Goal: Navigation & Orientation: Find specific page/section

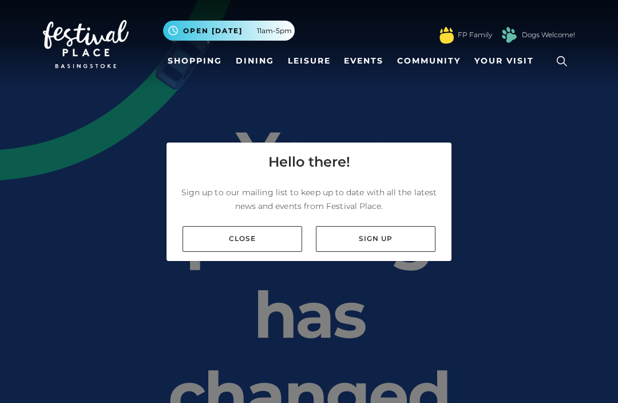
click at [281, 252] on link "Close" at bounding box center [243, 239] width 120 height 26
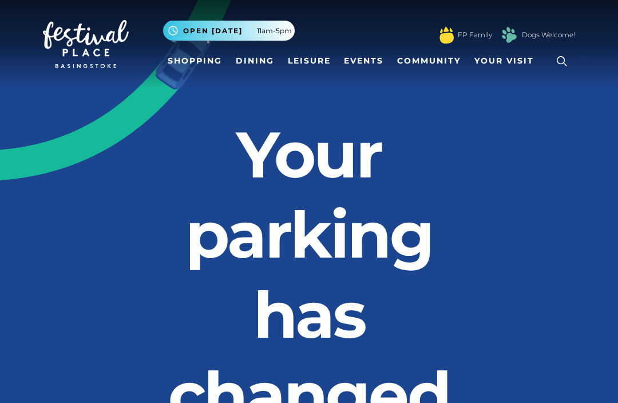
click at [313, 59] on link "Leisure" at bounding box center [309, 60] width 52 height 21
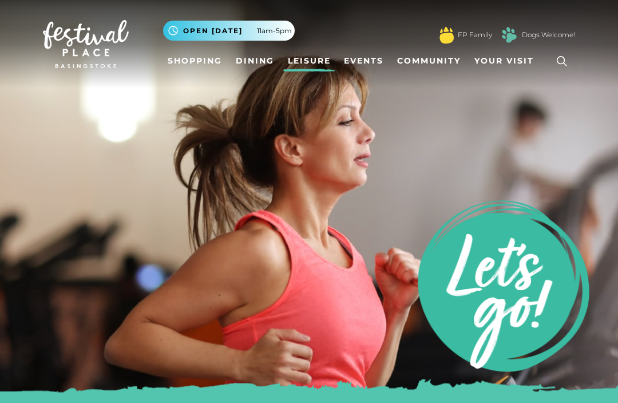
click at [319, 65] on link "Leisure" at bounding box center [309, 60] width 52 height 21
click at [202, 61] on link "Shopping" at bounding box center [195, 60] width 64 height 21
click at [268, 58] on link "Dining" at bounding box center [255, 60] width 48 height 21
click at [260, 62] on link "Dining" at bounding box center [255, 60] width 48 height 21
click at [259, 65] on link "Dining" at bounding box center [255, 60] width 48 height 21
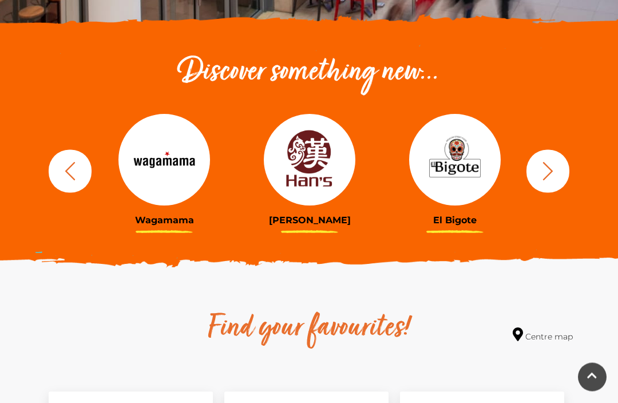
click at [554, 164] on icon "button" at bounding box center [548, 171] width 21 height 21
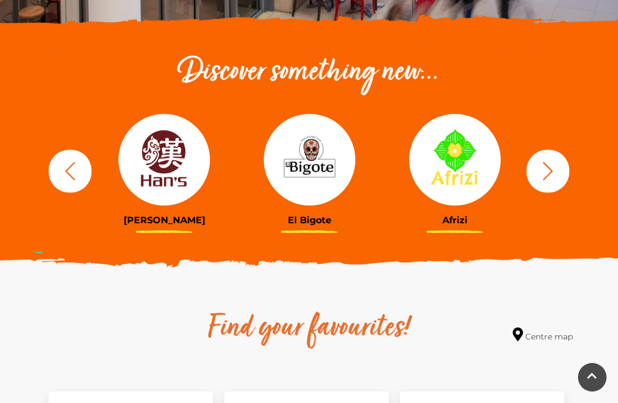
click at [559, 167] on button "button" at bounding box center [548, 170] width 43 height 43
click at [555, 168] on icon "button" at bounding box center [548, 170] width 21 height 21
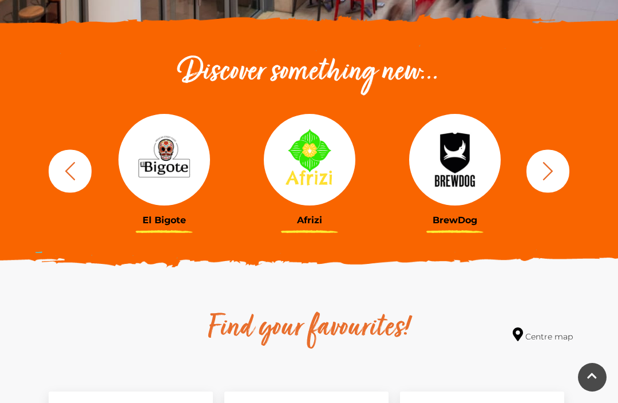
click at [558, 168] on icon "button" at bounding box center [548, 170] width 21 height 21
click at [552, 168] on icon "button" at bounding box center [548, 170] width 21 height 21
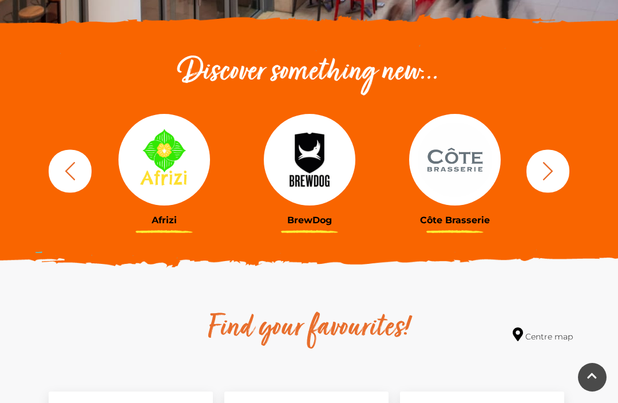
click at [559, 167] on button "button" at bounding box center [548, 170] width 43 height 43
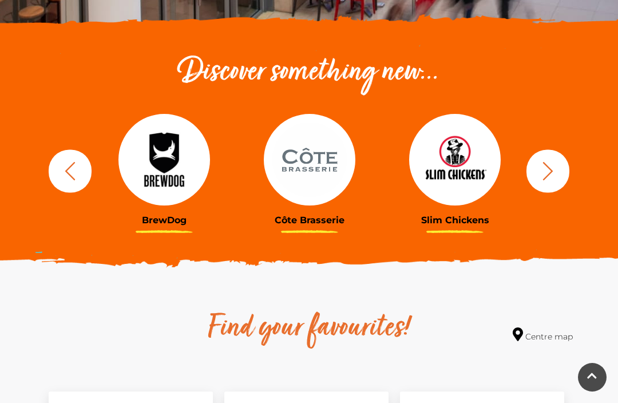
click at [562, 165] on button "button" at bounding box center [548, 170] width 43 height 43
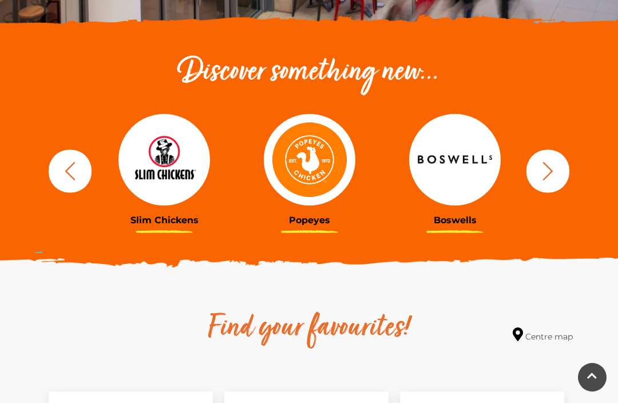
click at [562, 165] on button "button" at bounding box center [548, 170] width 43 height 43
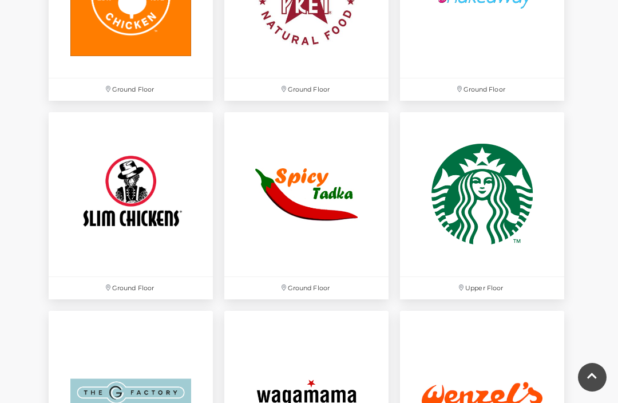
scroll to position [3034, 0]
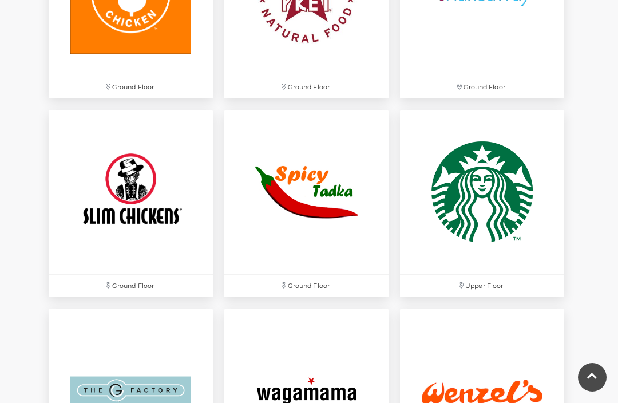
click at [97, 155] on img at bounding box center [131, 192] width 164 height 164
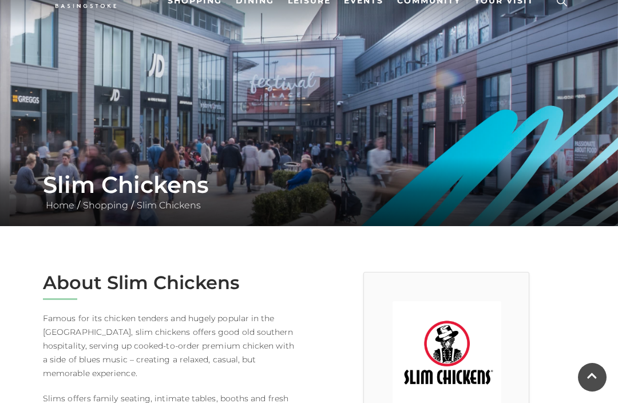
scroll to position [60, 0]
